Goal: Task Accomplishment & Management: Manage account settings

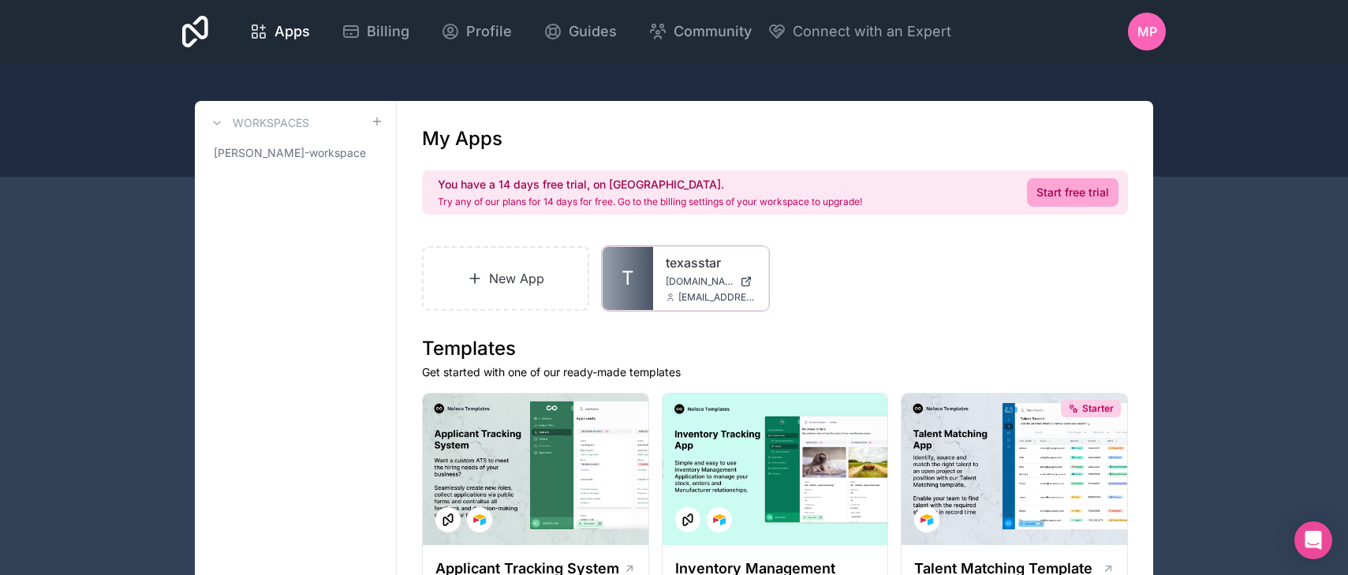
click at [665, 268] on link "texasstar" at bounding box center [710, 262] width 90 height 19
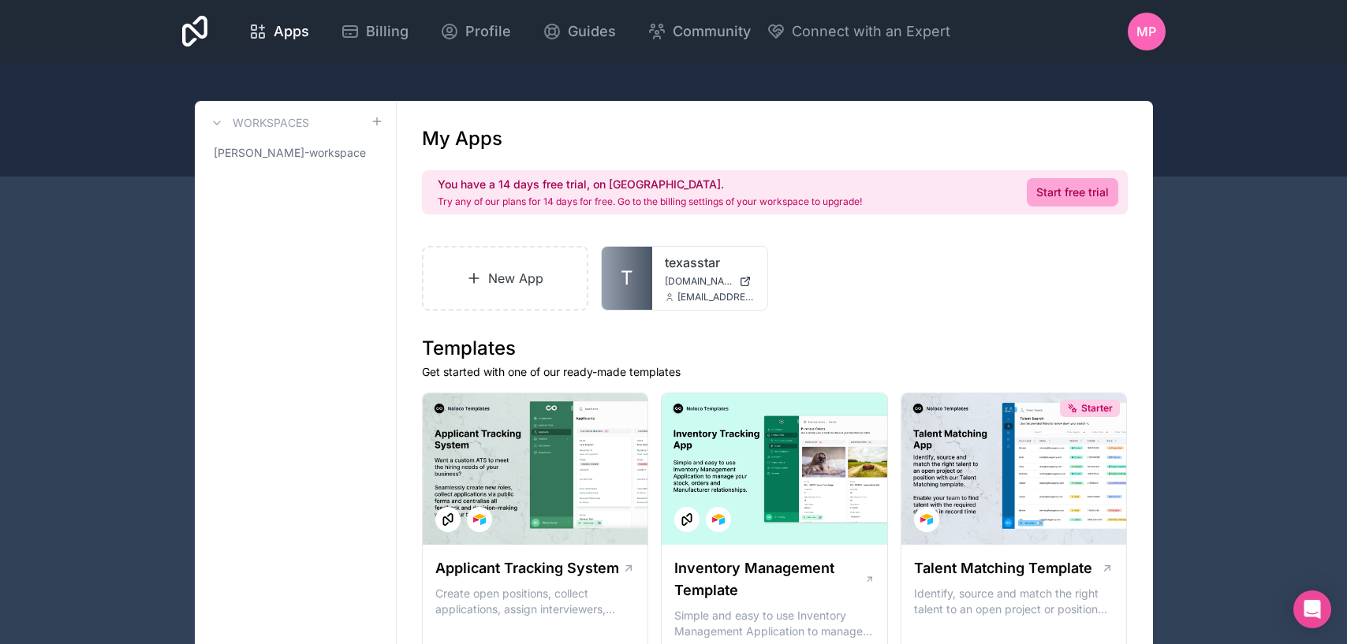
click at [1148, 32] on span "MP" at bounding box center [1146, 31] width 20 height 19
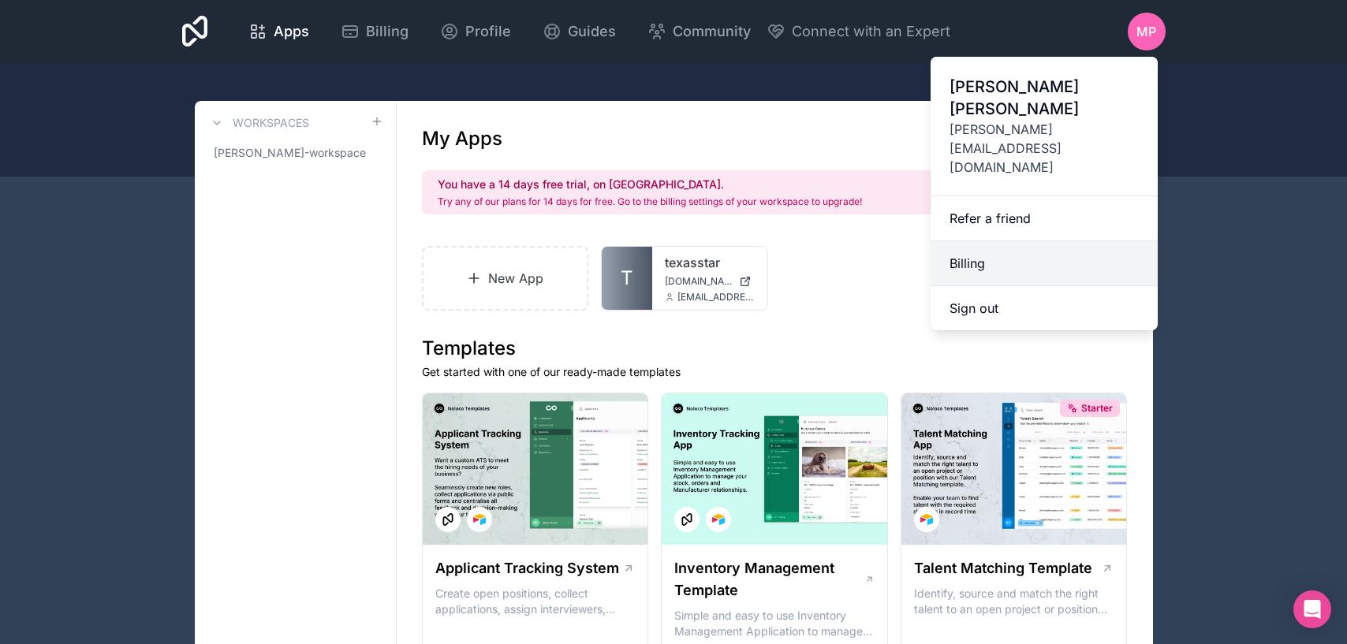
click at [966, 241] on link "Billing" at bounding box center [1043, 263] width 227 height 45
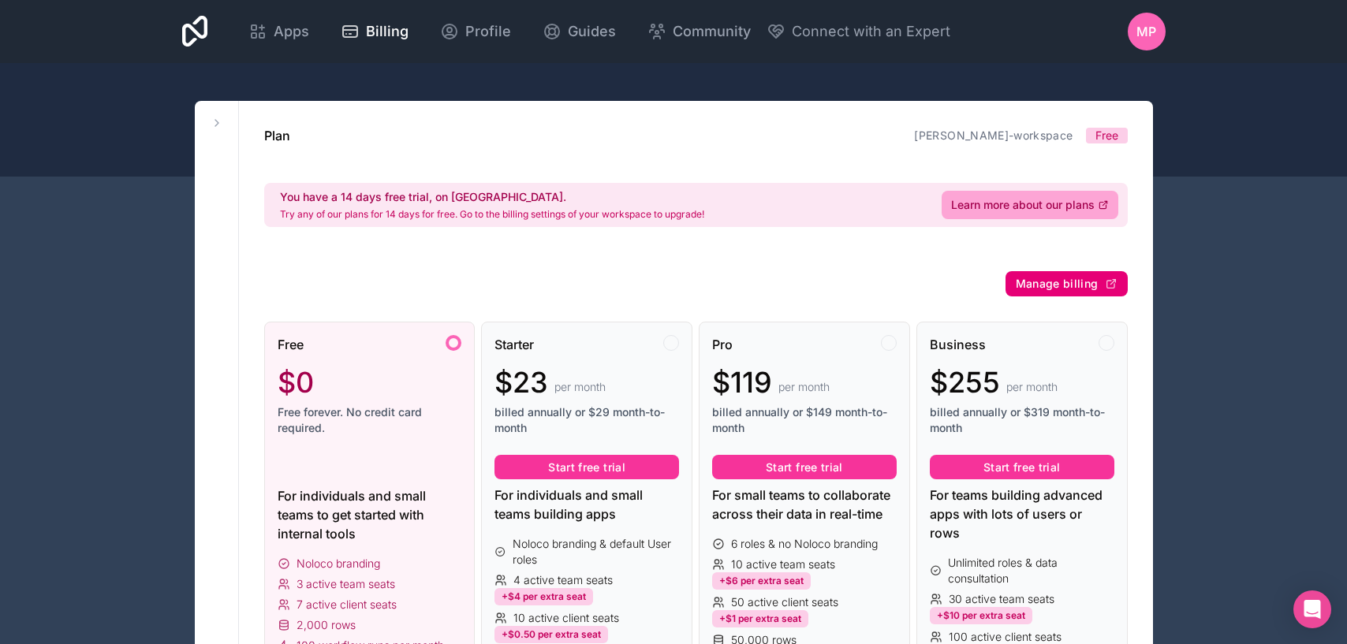
click at [1049, 286] on span "Manage billing" at bounding box center [1057, 284] width 83 height 14
